Goal: Task Accomplishment & Management: Manage account settings

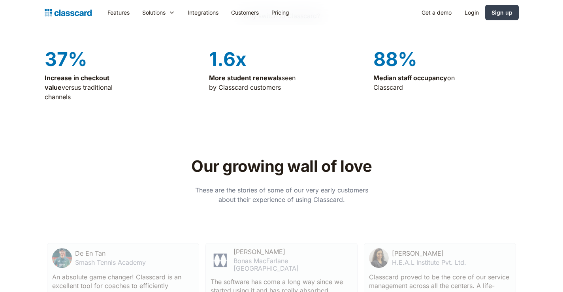
scroll to position [2014, 0]
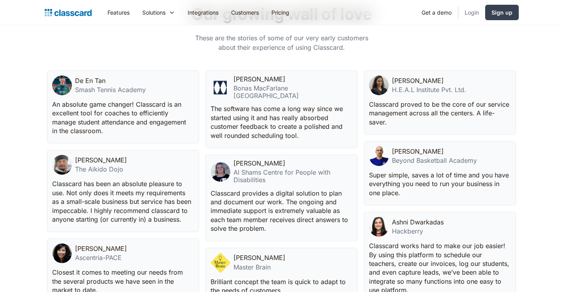
click at [466, 8] on link "Login" at bounding box center [471, 13] width 27 height 18
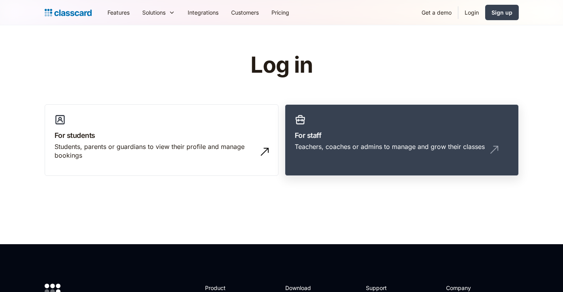
click at [352, 145] on div "Teachers, coaches or admins to manage and grow their classes" at bounding box center [390, 146] width 190 height 9
